Goal: Find specific page/section: Find specific page/section

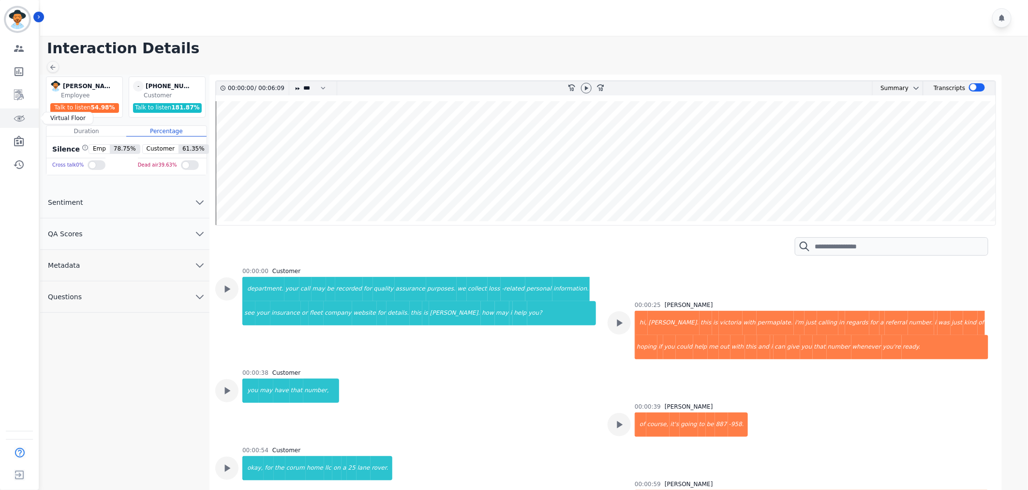
click at [20, 120] on icon "Sidebar" at bounding box center [20, 117] width 6 height 5
